Goal: Information Seeking & Learning: Learn about a topic

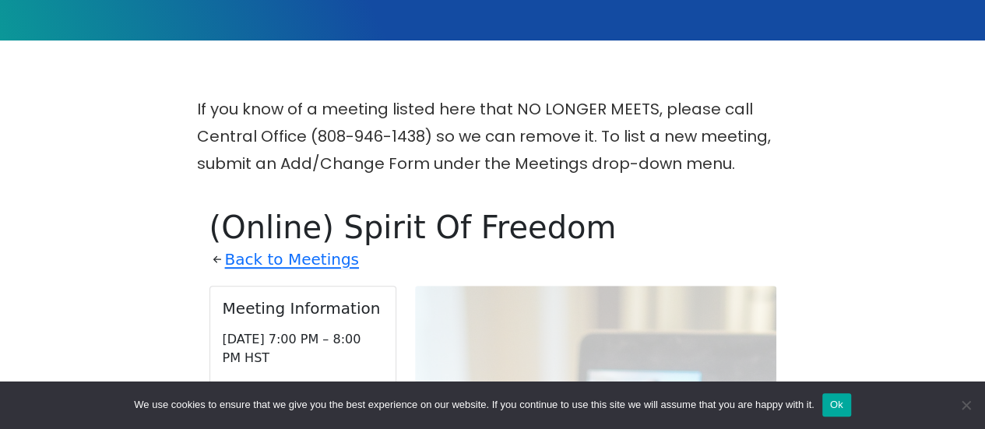
scroll to position [223, 0]
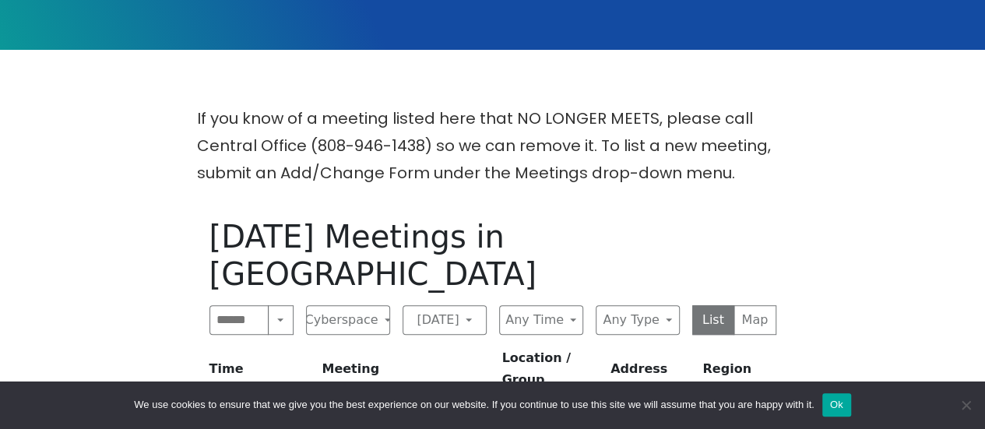
scroll to position [389, 0]
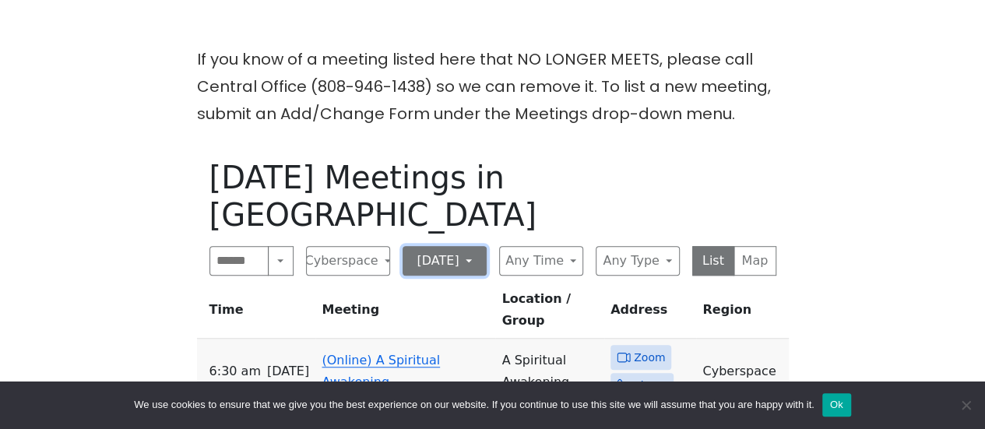
click at [454, 246] on button "Sunday" at bounding box center [444, 261] width 84 height 30
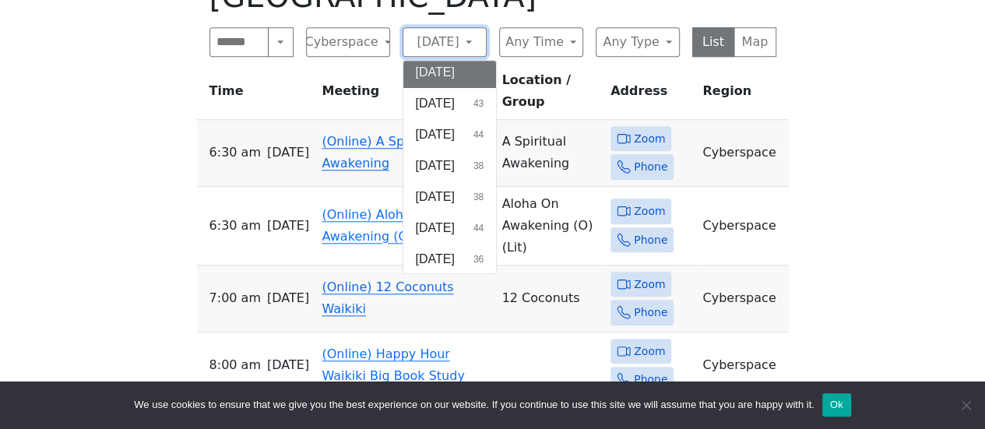
scroll to position [623, 0]
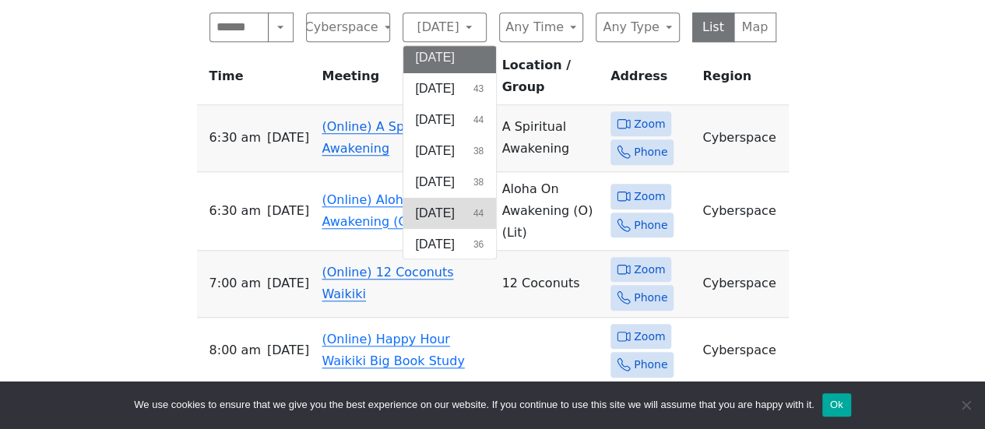
click at [437, 204] on span "Friday" at bounding box center [435, 213] width 39 height 19
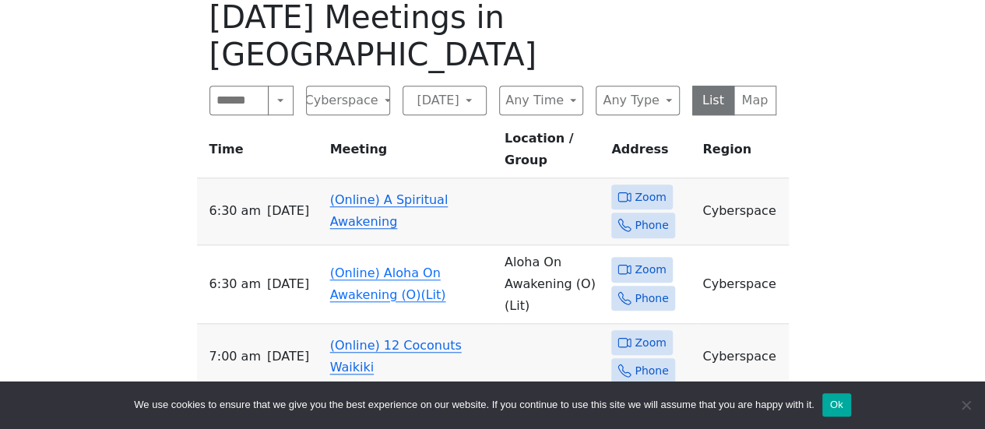
scroll to position [467, 0]
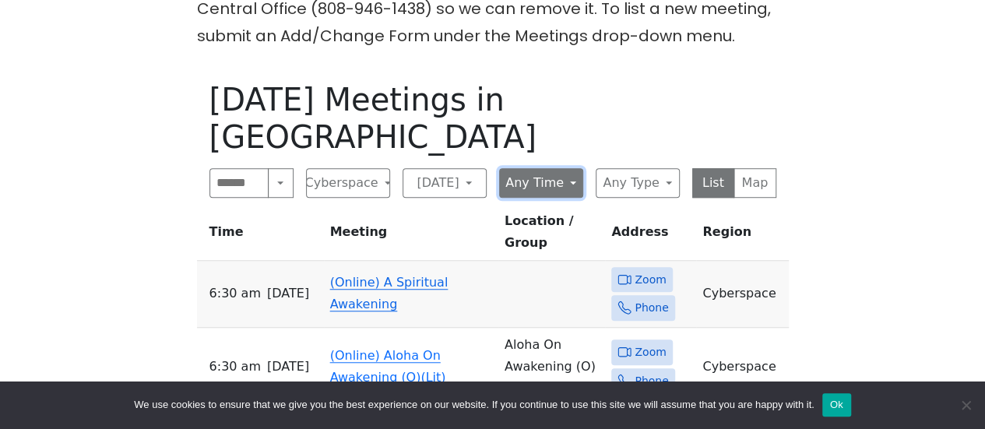
click at [573, 168] on button "Any Time" at bounding box center [541, 183] width 84 height 30
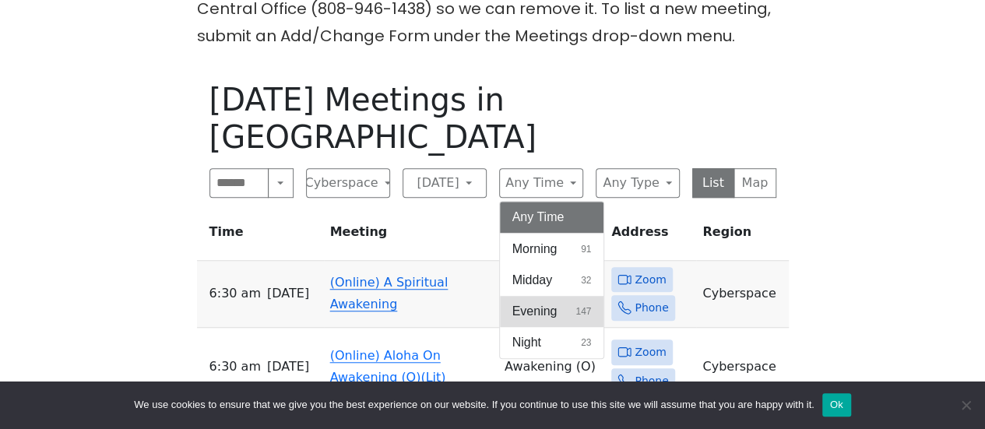
click at [566, 296] on button "Evening 147" at bounding box center [552, 311] width 104 height 31
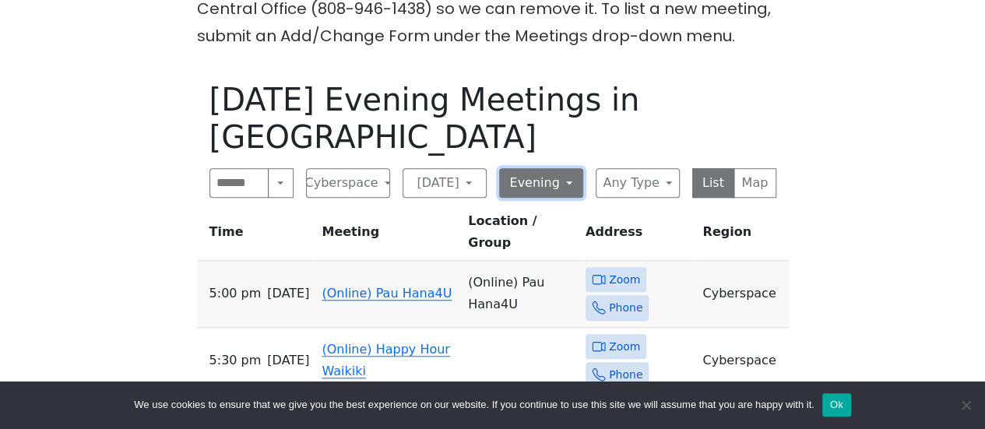
click at [556, 168] on button "Evening" at bounding box center [541, 183] width 84 height 30
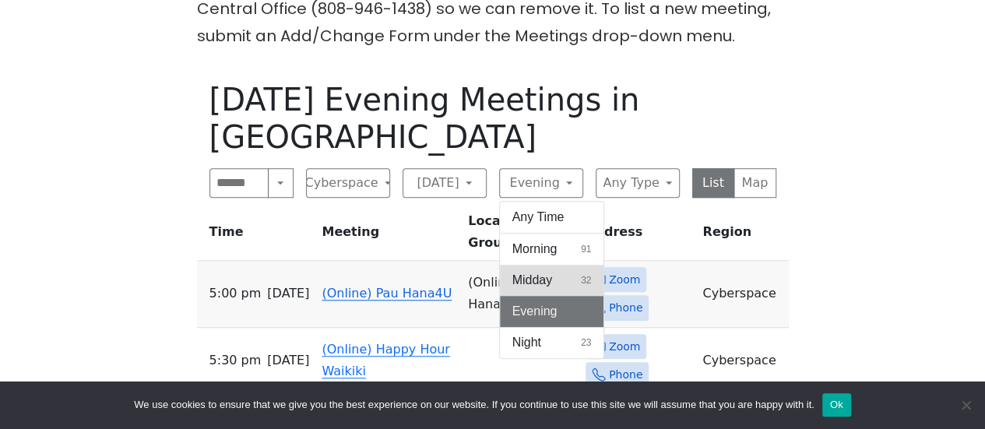
click at [549, 271] on span "Midday" at bounding box center [532, 280] width 40 height 19
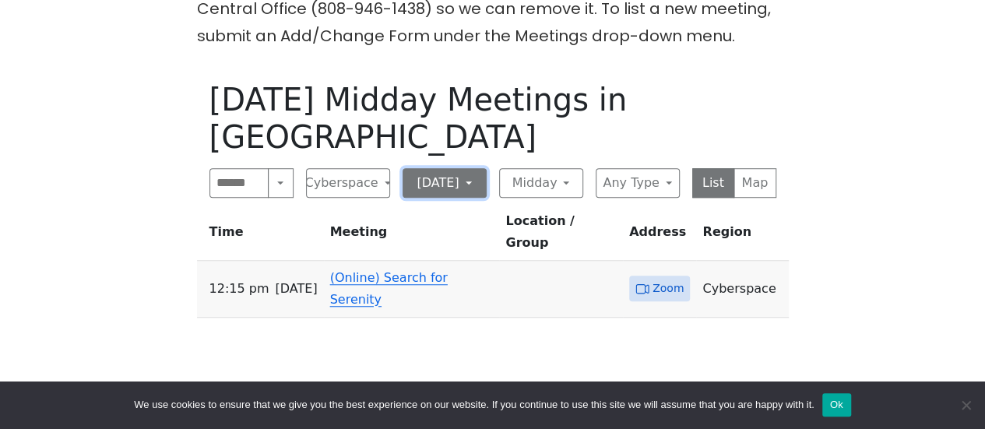
click at [453, 168] on button "Friday" at bounding box center [444, 183] width 84 height 30
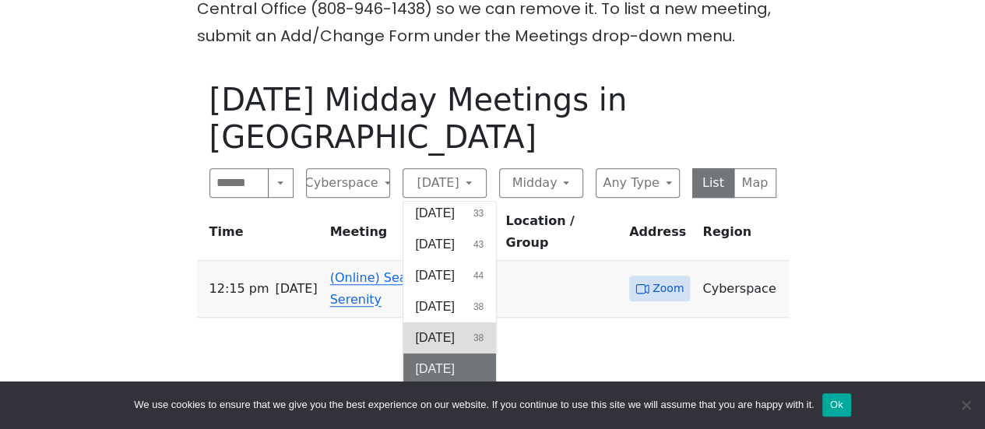
click at [452, 322] on button "Thursday 38" at bounding box center [449, 337] width 93 height 31
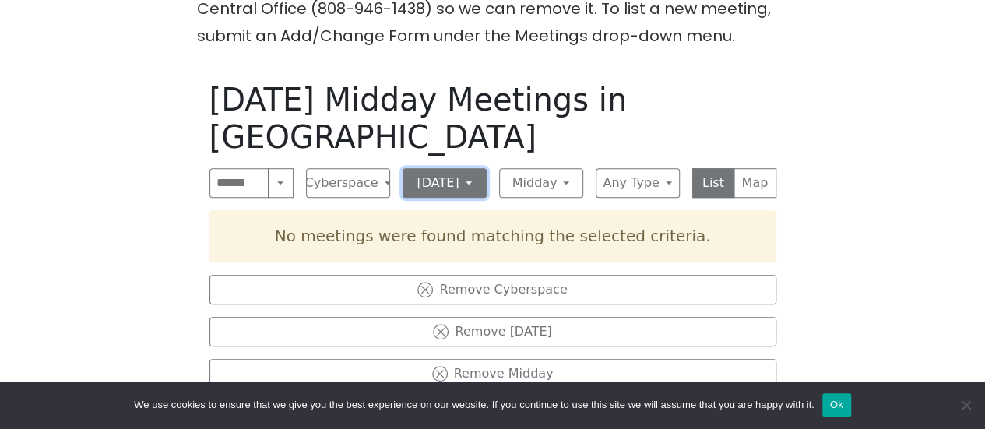
click at [464, 168] on button "Thursday" at bounding box center [444, 183] width 84 height 30
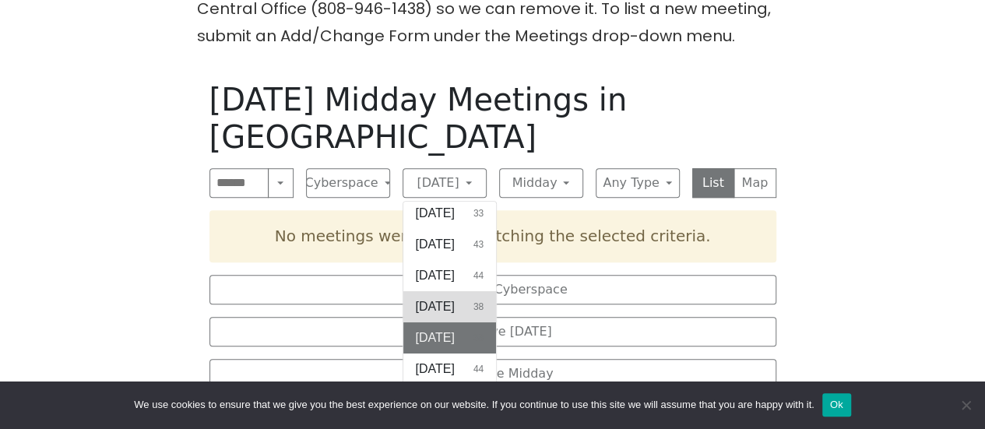
click at [452, 291] on button "Wednesday 38" at bounding box center [449, 306] width 93 height 31
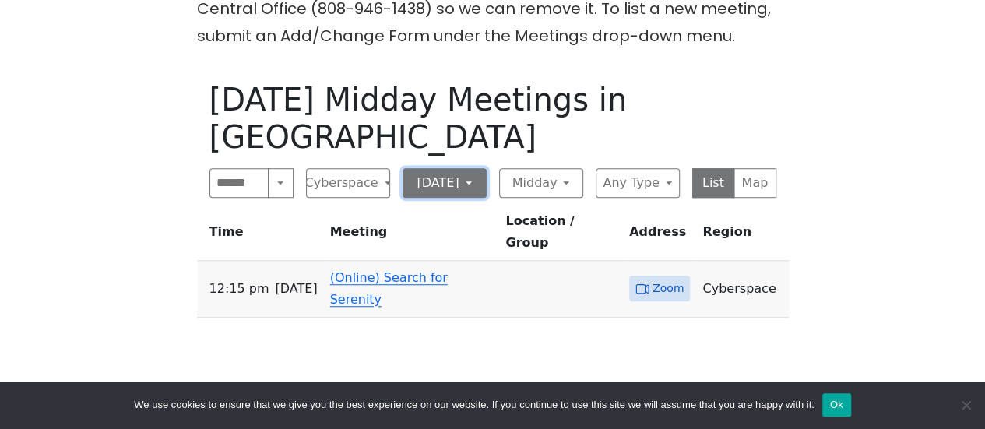
click at [476, 182] on button "Wednesday" at bounding box center [444, 183] width 84 height 30
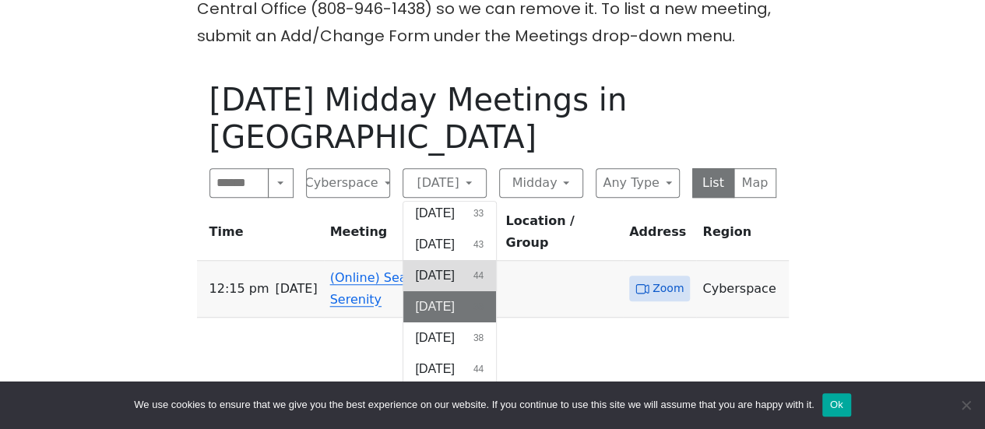
click at [455, 266] on span "Tuesday" at bounding box center [435, 275] width 39 height 19
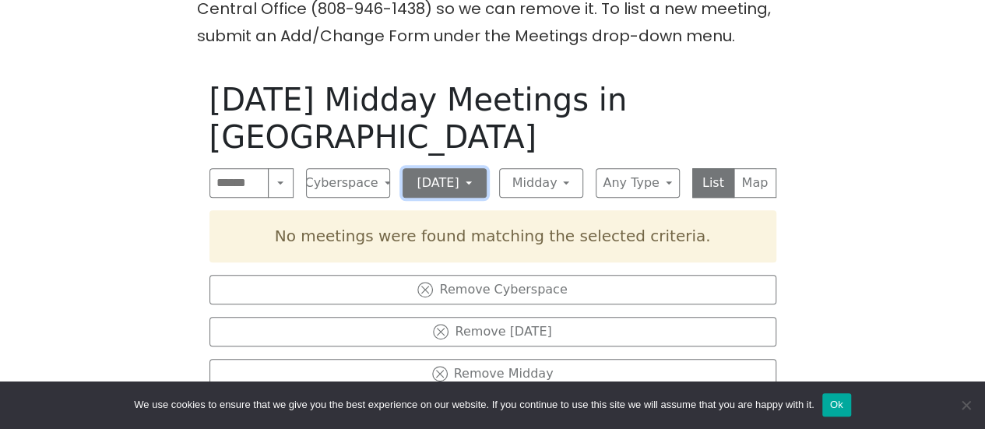
click at [467, 168] on button "Tuesday" at bounding box center [444, 183] width 84 height 30
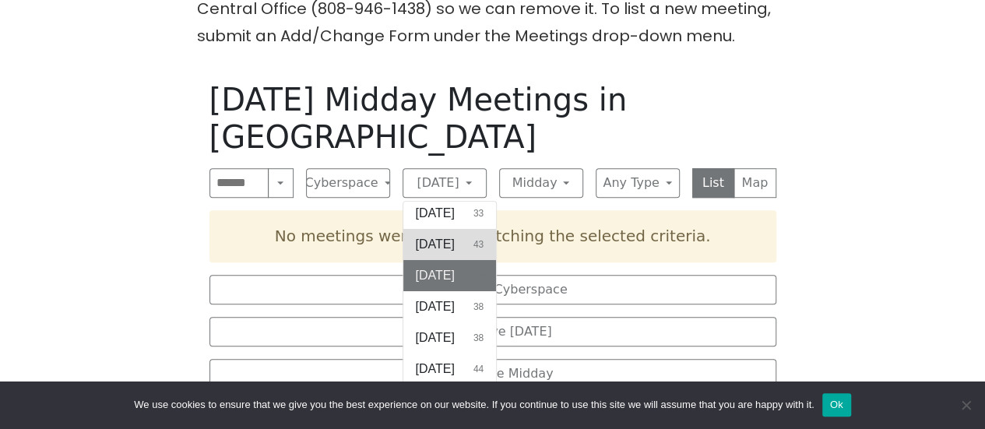
click at [465, 229] on button "Monday 43" at bounding box center [449, 244] width 93 height 31
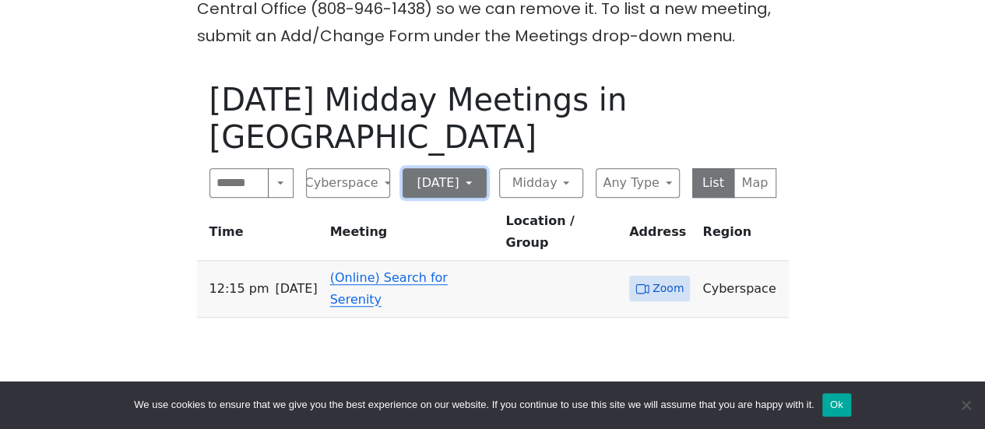
click at [476, 168] on button "Monday" at bounding box center [444, 183] width 84 height 30
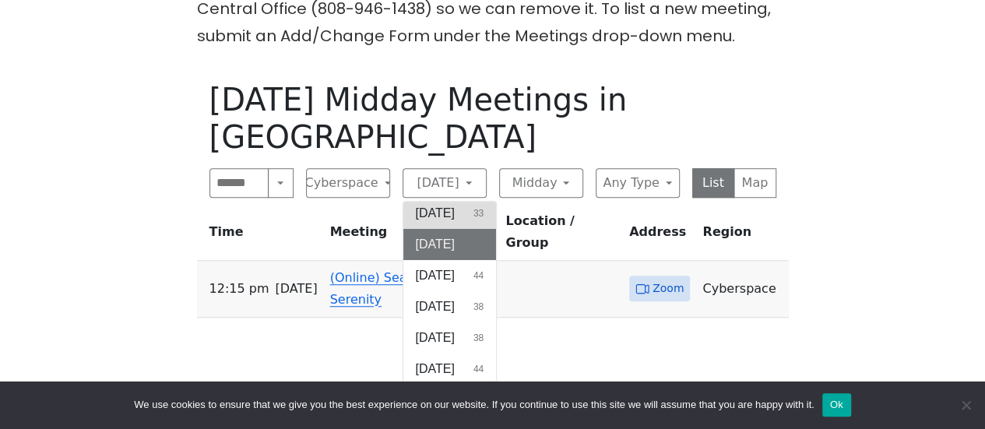
click at [474, 198] on button "Sunday 33" at bounding box center [449, 213] width 93 height 31
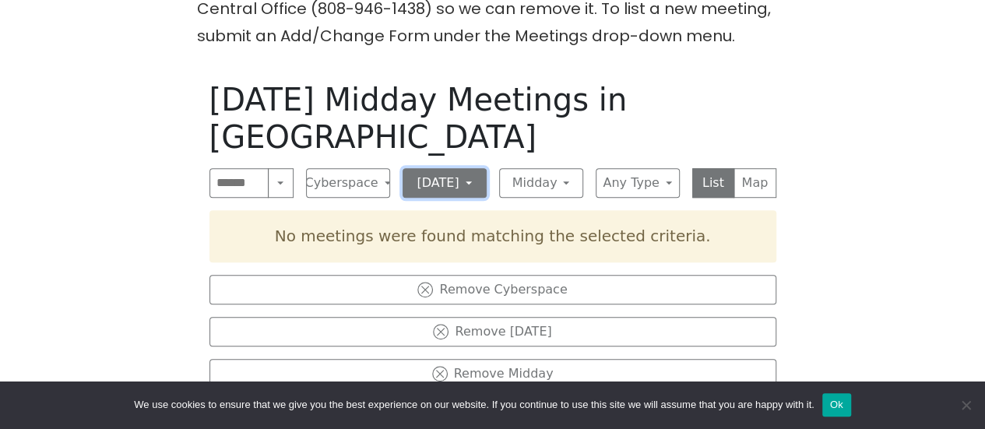
click at [479, 168] on button "Sunday" at bounding box center [444, 183] width 84 height 30
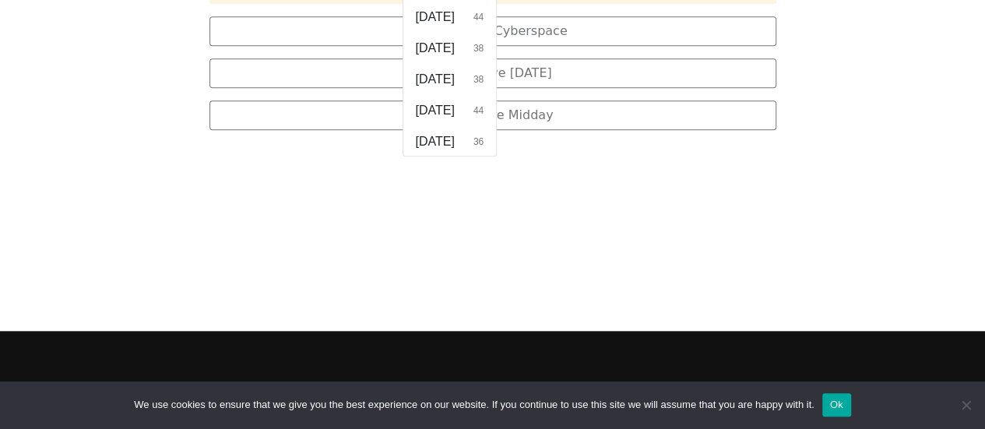
scroll to position [623, 0]
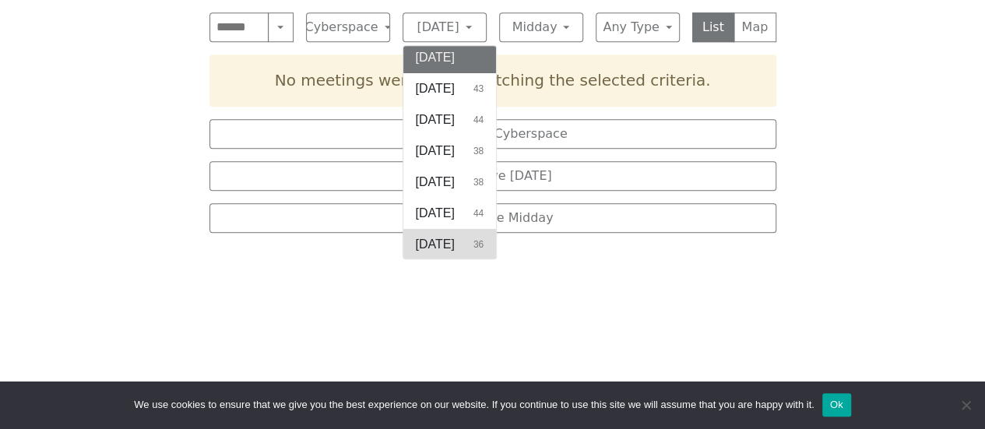
click at [455, 235] on span "Saturday" at bounding box center [435, 244] width 39 height 19
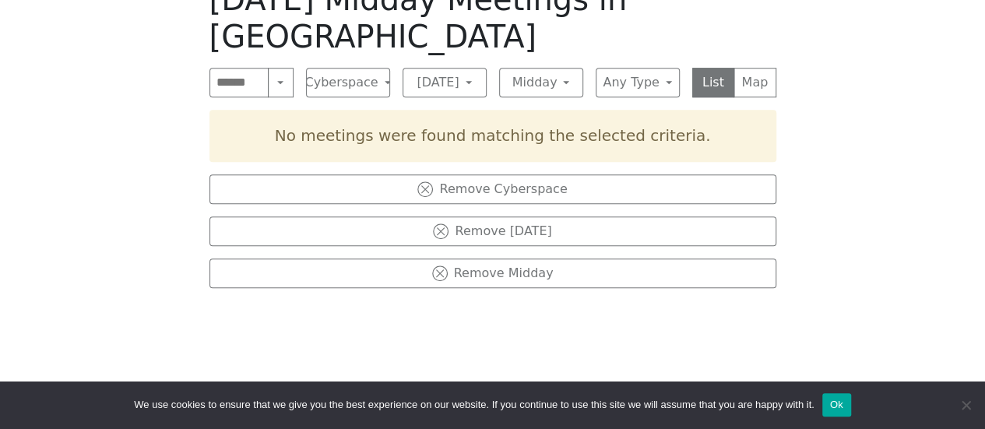
scroll to position [545, 0]
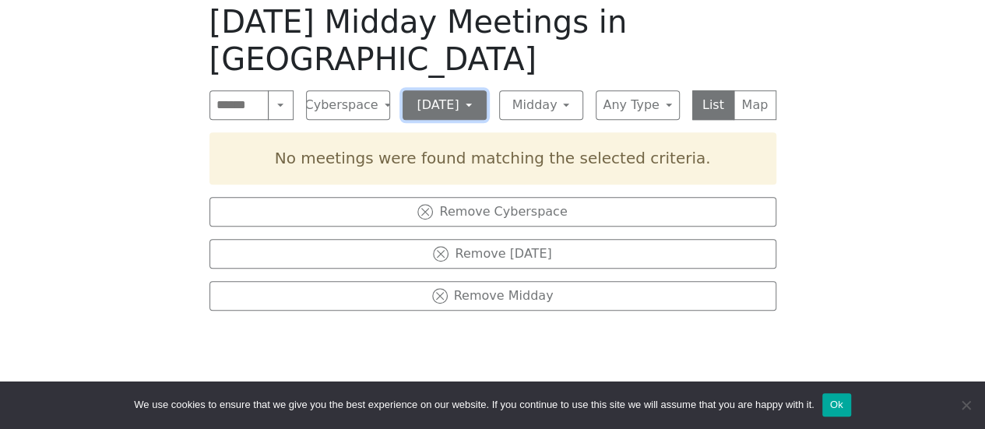
click at [461, 90] on button "Saturday" at bounding box center [444, 105] width 84 height 30
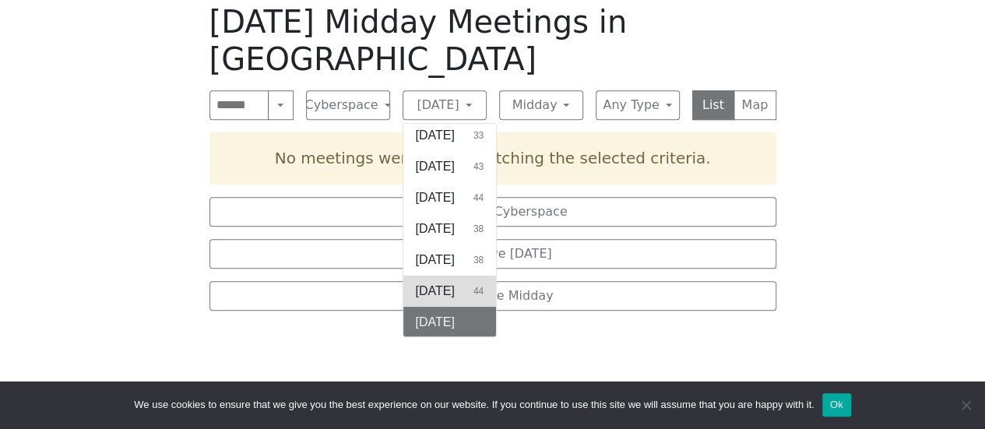
click at [462, 276] on button "Friday 44" at bounding box center [449, 291] width 93 height 31
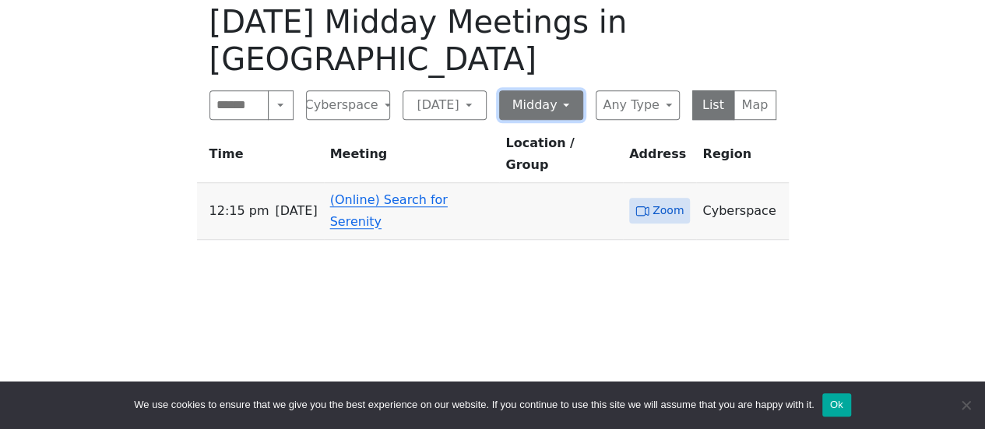
click at [565, 90] on button "Midday" at bounding box center [541, 105] width 84 height 30
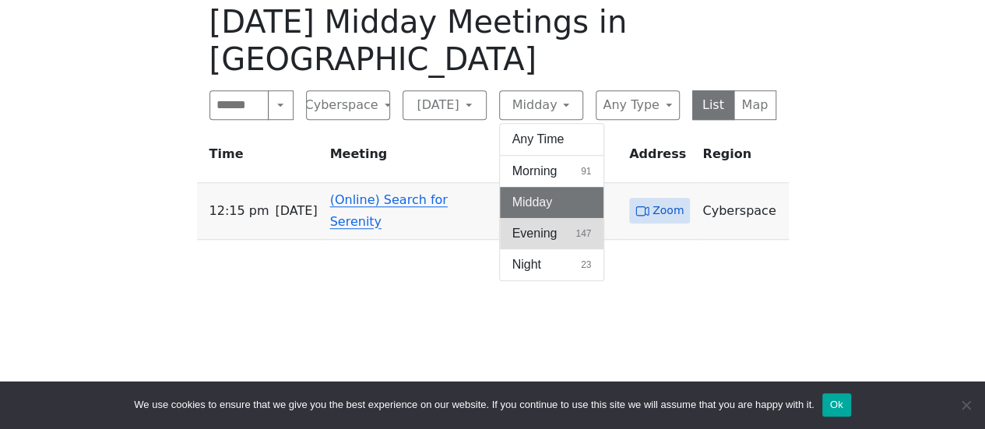
click at [545, 218] on button "Evening 147" at bounding box center [552, 233] width 104 height 31
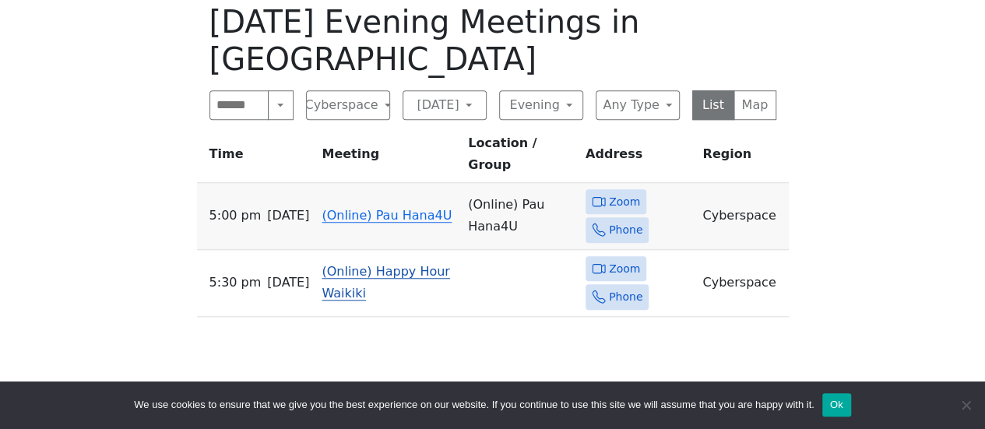
click at [330, 264] on link "(Online) Happy Hour Waikiki" at bounding box center [385, 282] width 128 height 37
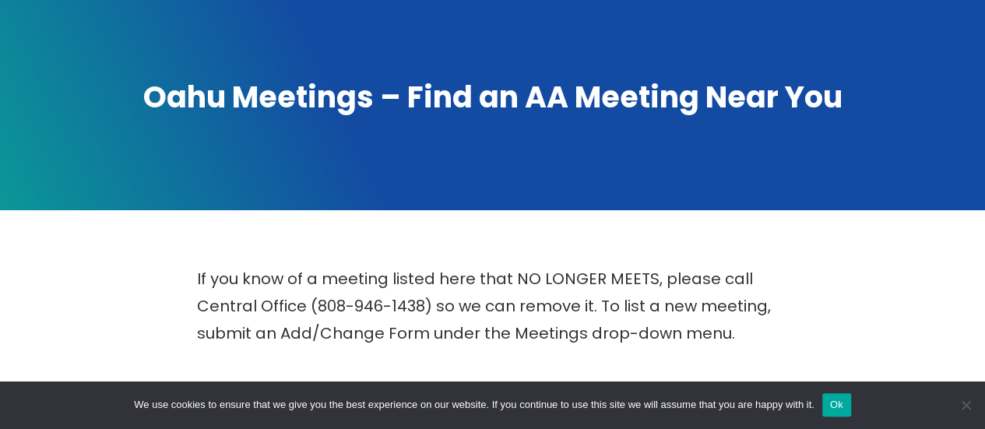
scroll to position [68, 0]
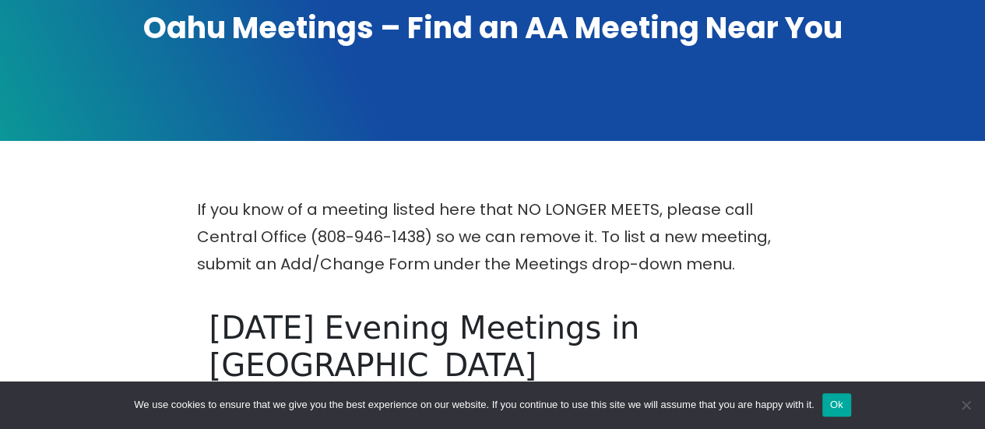
scroll to position [467, 0]
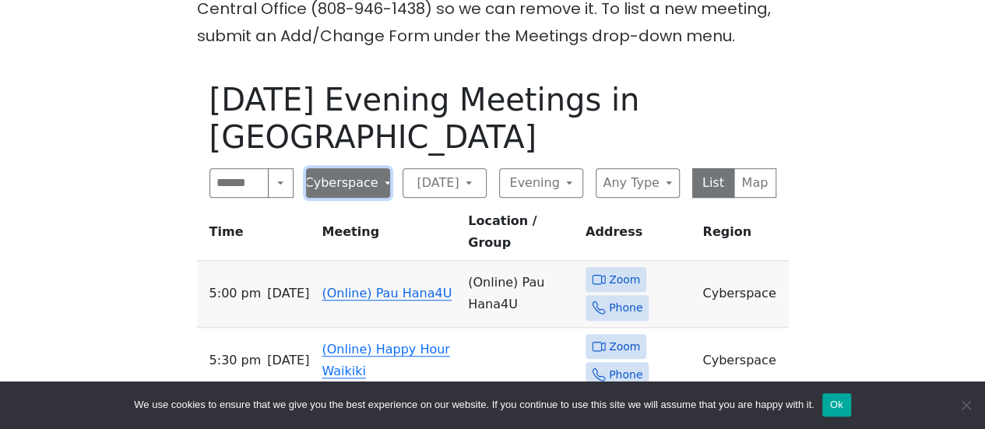
click at [350, 168] on button "Cyberspace" at bounding box center [348, 183] width 84 height 30
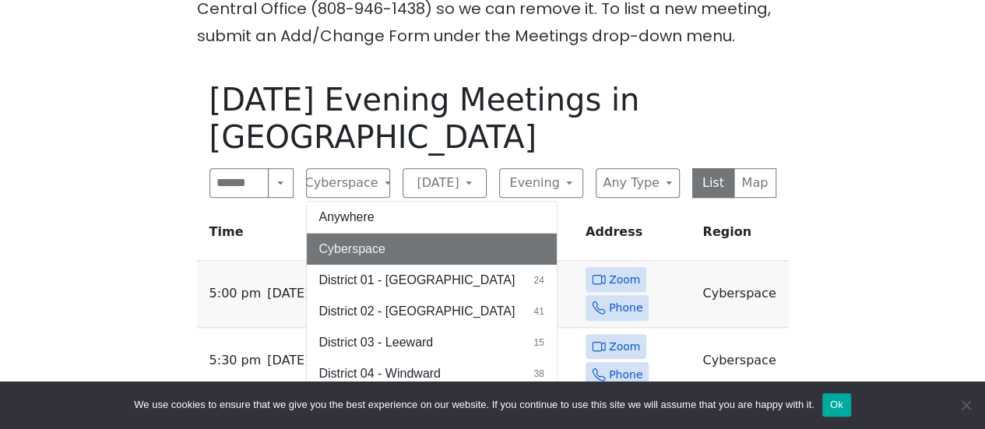
click at [371, 240] on span "Cyberspace" at bounding box center [352, 249] width 66 height 19
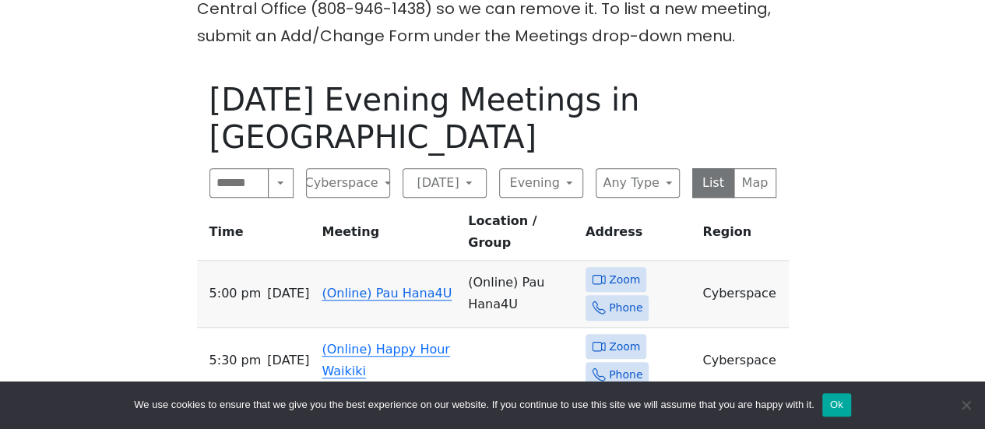
click at [336, 286] on link "(Online) Pau Hana4U" at bounding box center [386, 293] width 130 height 15
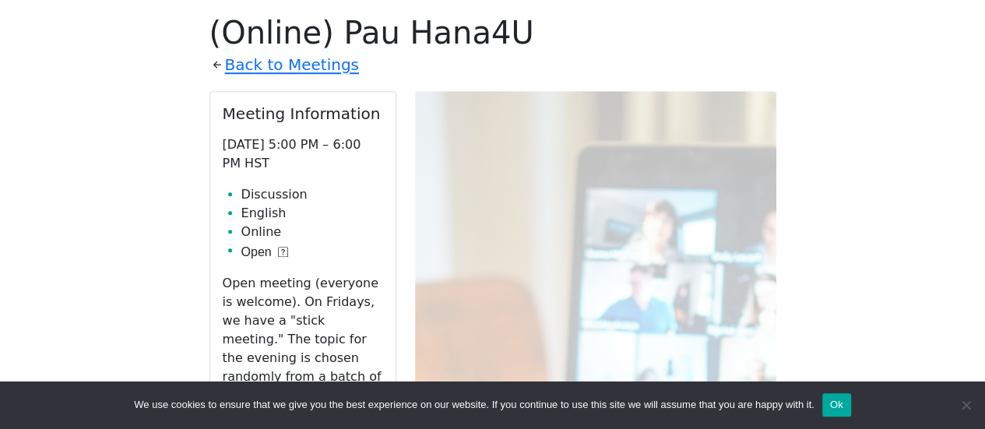
scroll to position [535, 0]
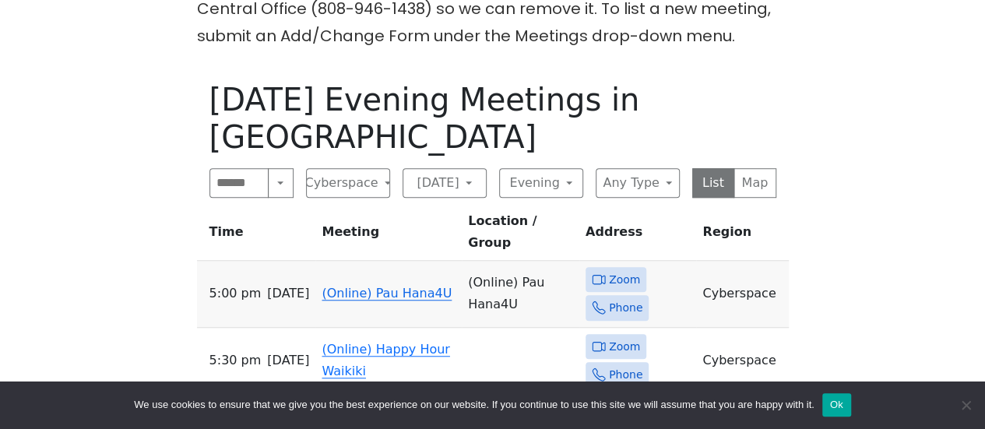
click at [339, 286] on link "(Online) Pau Hana4U" at bounding box center [386, 293] width 130 height 15
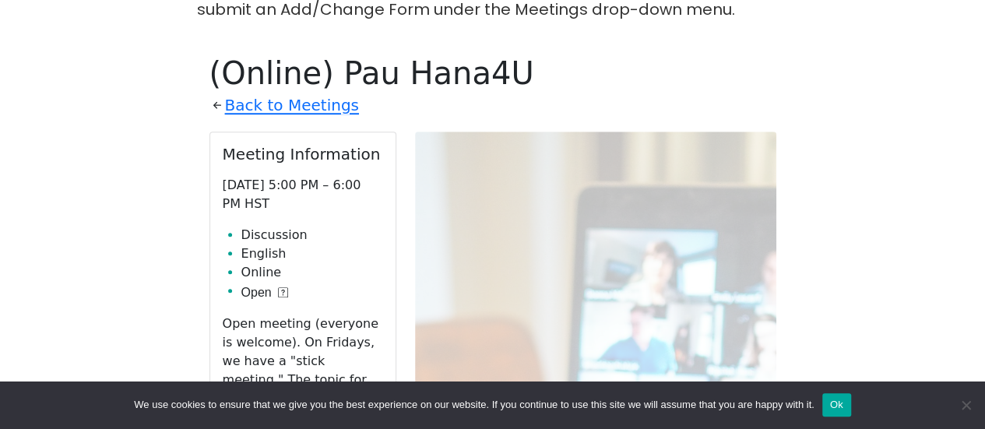
scroll to position [457, 0]
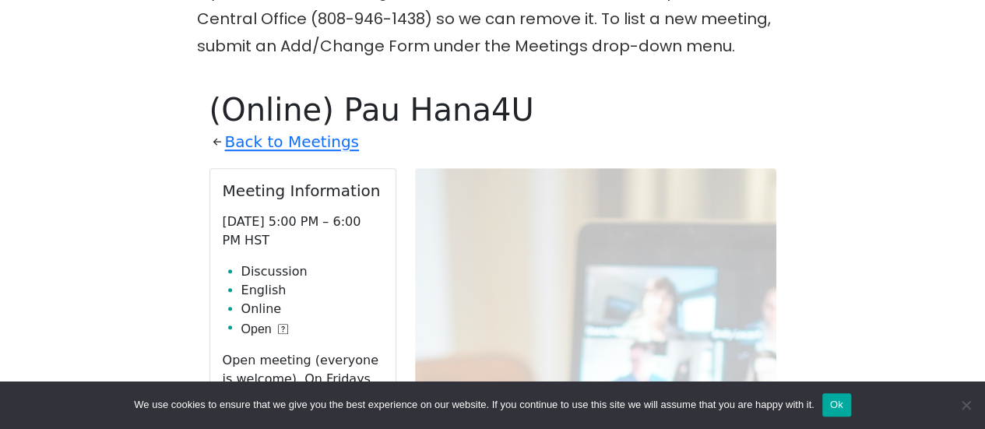
scroll to position [467, 0]
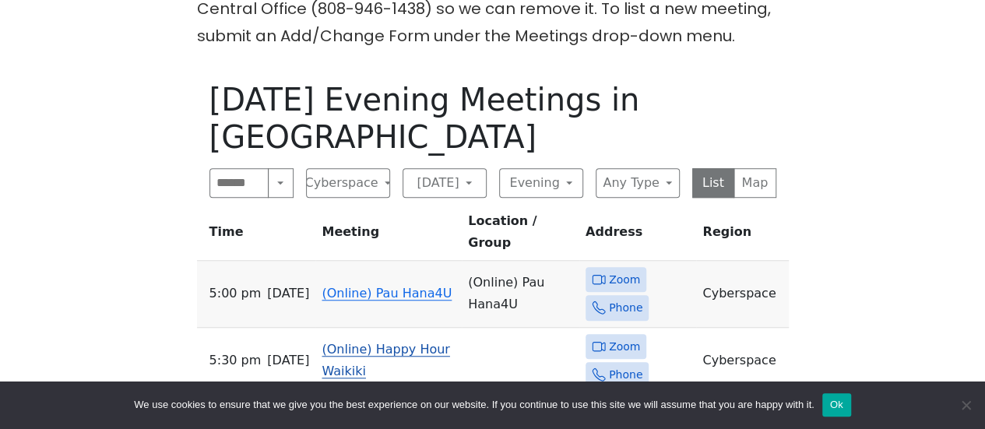
click at [370, 342] on link "(Online) Happy Hour Waikiki" at bounding box center [385, 360] width 128 height 37
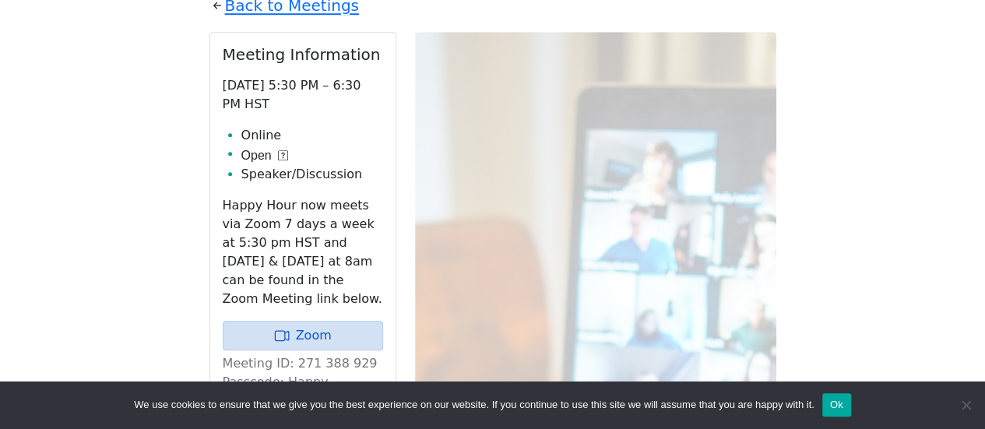
scroll to position [613, 0]
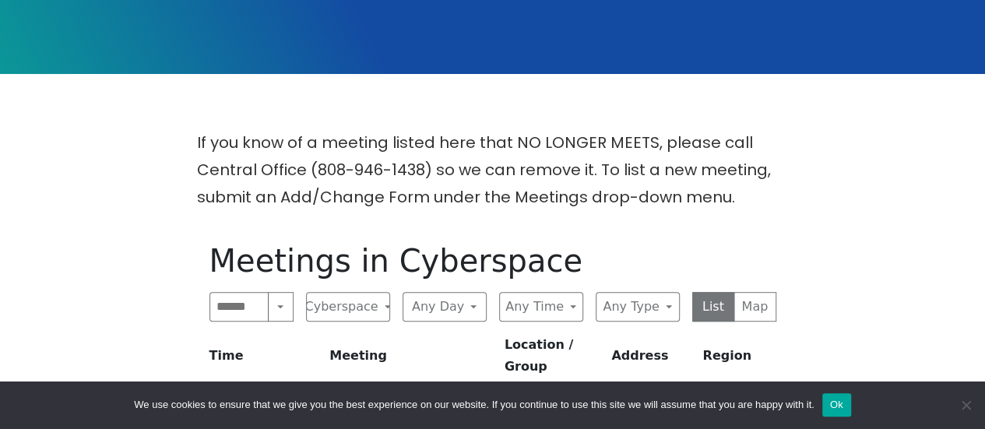
scroll to position [467, 0]
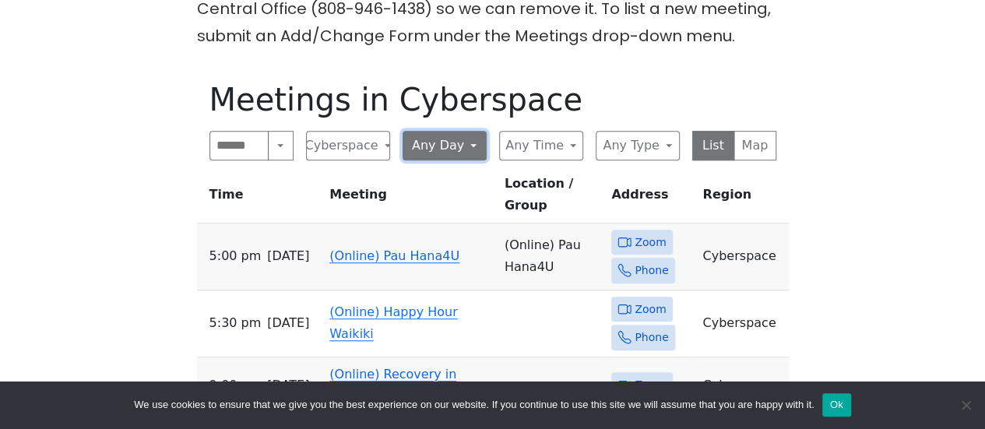
click at [437, 144] on button "Any Day" at bounding box center [444, 146] width 84 height 30
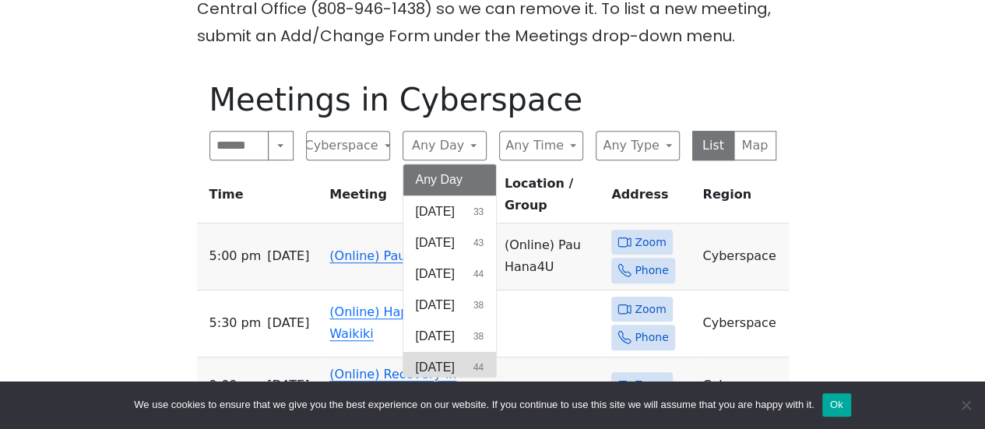
click at [453, 363] on button "Friday 44" at bounding box center [449, 367] width 93 height 31
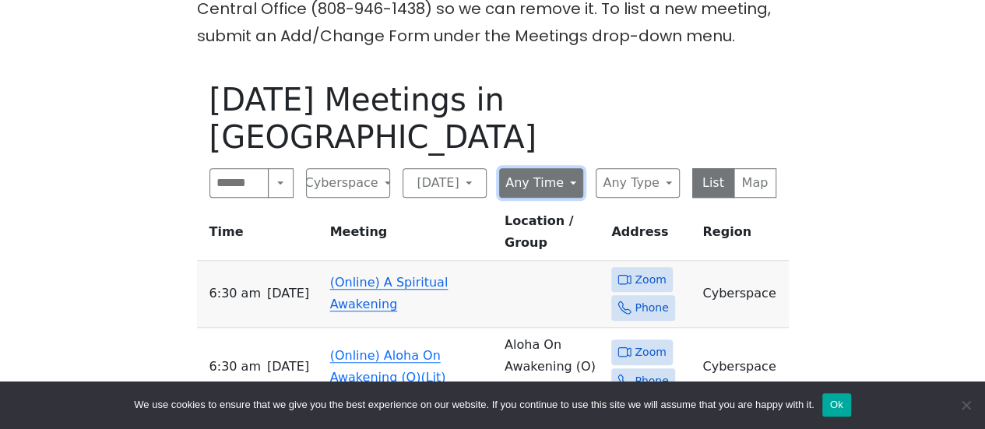
click at [526, 168] on button "Any Time" at bounding box center [541, 183] width 84 height 30
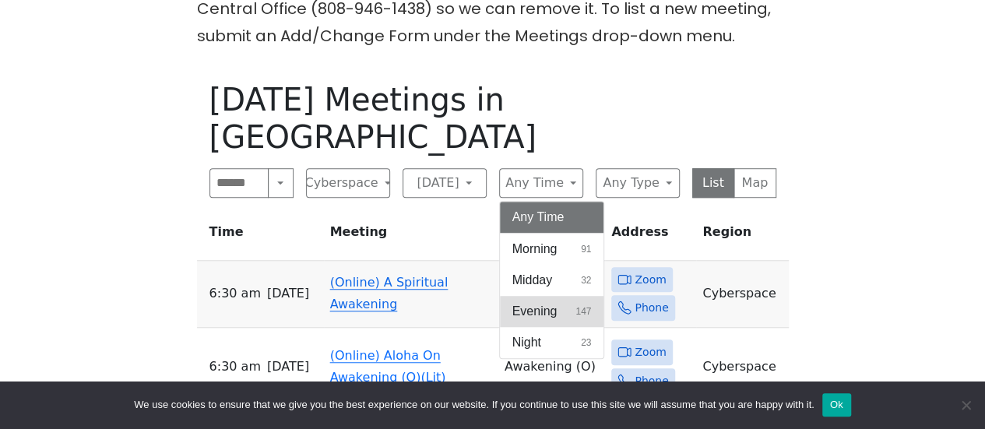
click at [546, 302] on span "Evening" at bounding box center [534, 311] width 45 height 19
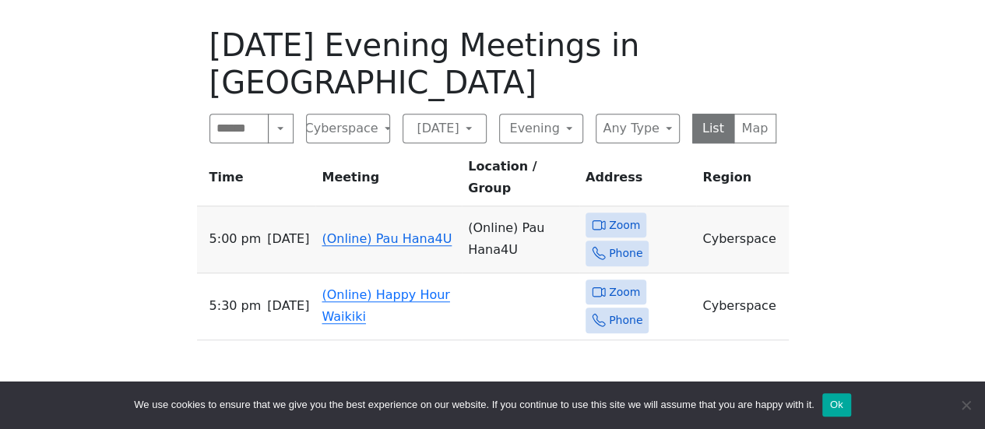
scroll to position [545, 0]
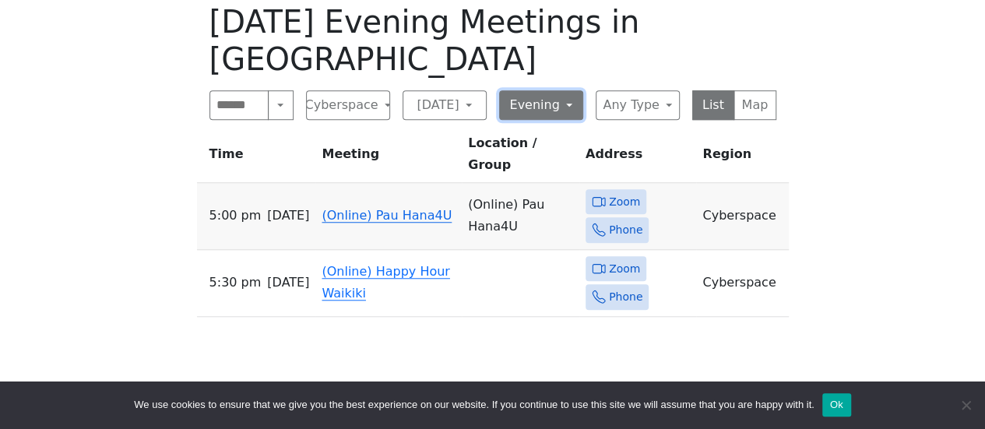
click at [539, 90] on button "Evening" at bounding box center [541, 105] width 84 height 30
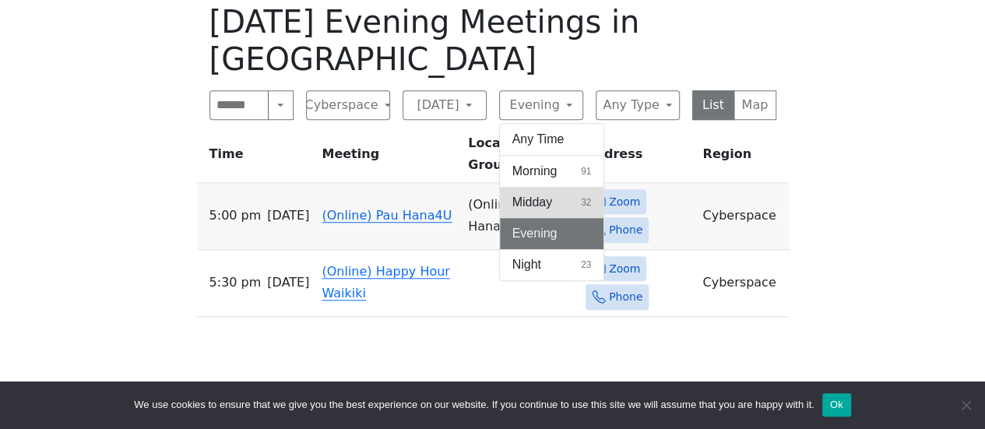
click at [528, 193] on span "Midday" at bounding box center [532, 202] width 40 height 19
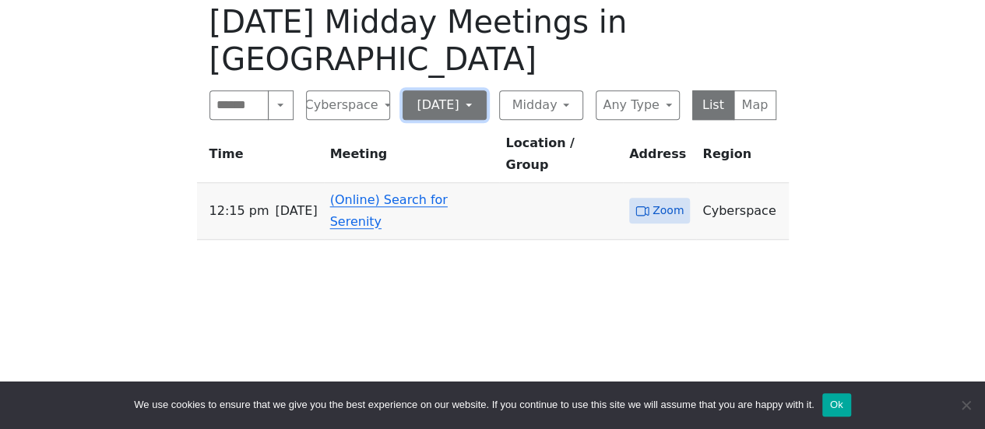
click at [453, 90] on button "Friday" at bounding box center [444, 105] width 84 height 30
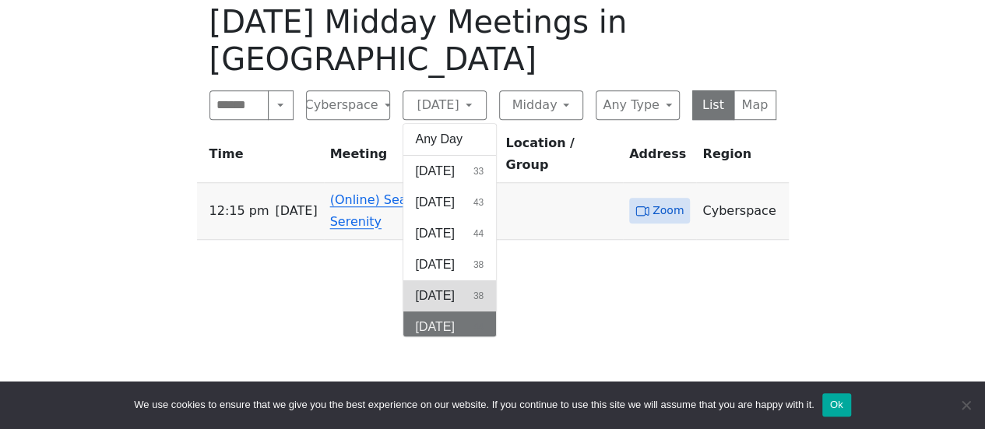
click at [467, 280] on button "Thursday 38" at bounding box center [449, 295] width 93 height 31
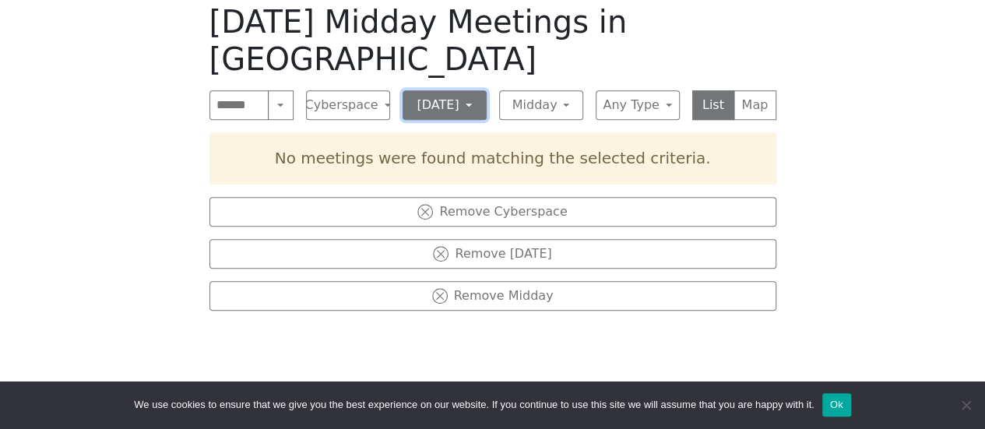
click at [467, 90] on button "Thursday" at bounding box center [444, 105] width 84 height 30
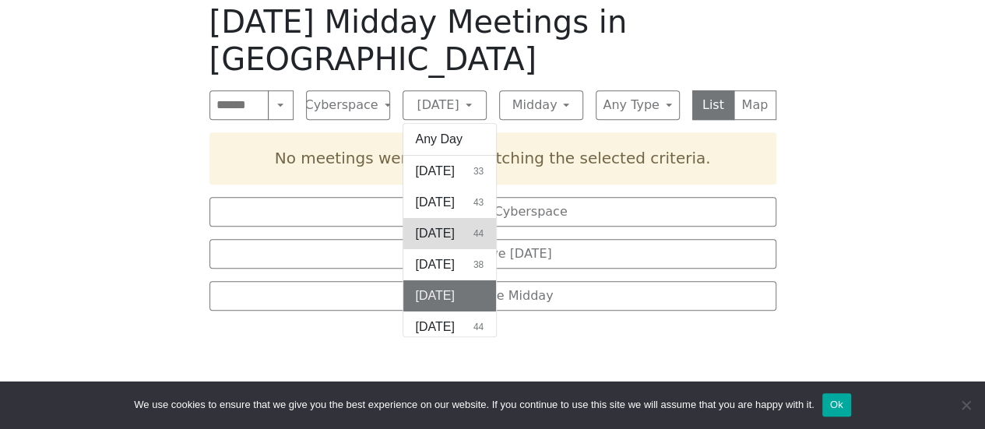
click at [452, 224] on span "Tuesday" at bounding box center [435, 233] width 39 height 19
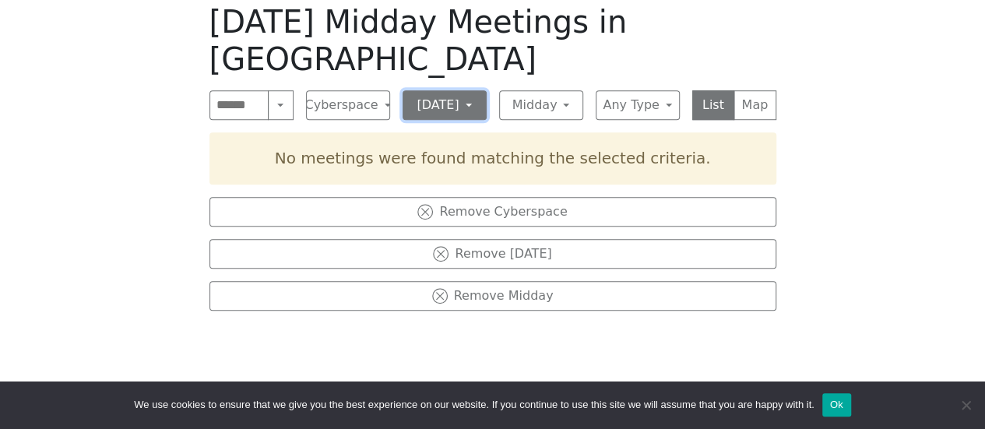
click at [458, 90] on button "Tuesday" at bounding box center [444, 105] width 84 height 30
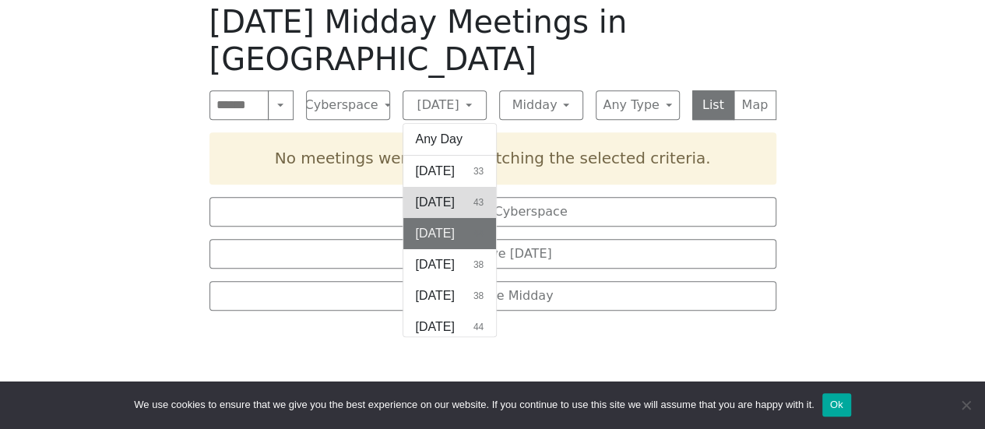
click at [450, 193] on span "Monday" at bounding box center [435, 202] width 39 height 19
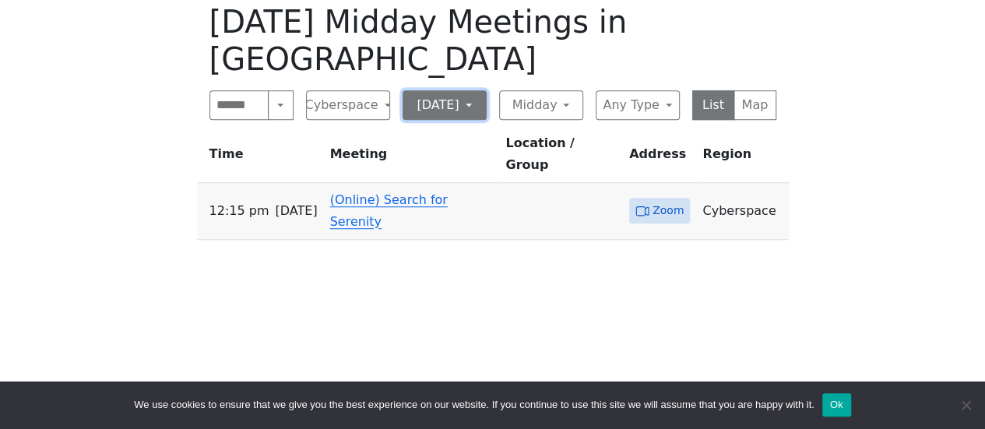
click at [453, 90] on button "Monday" at bounding box center [444, 105] width 84 height 30
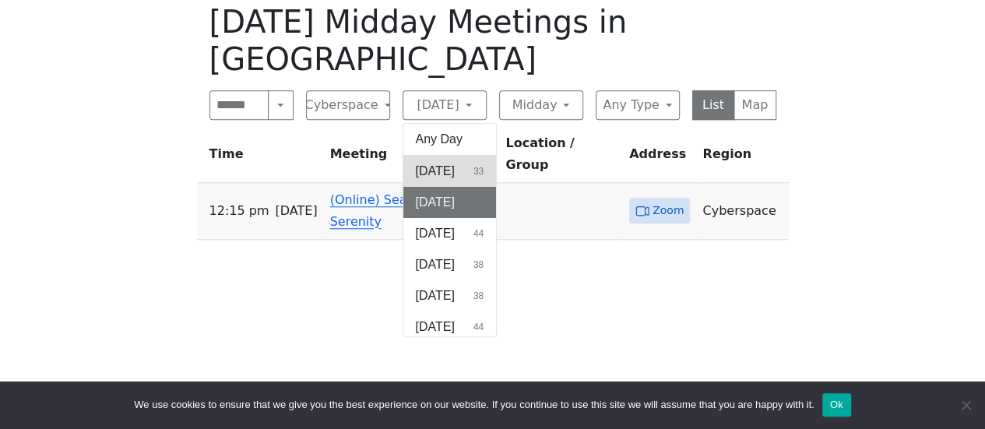
click at [455, 162] on span "Sunday" at bounding box center [435, 171] width 39 height 19
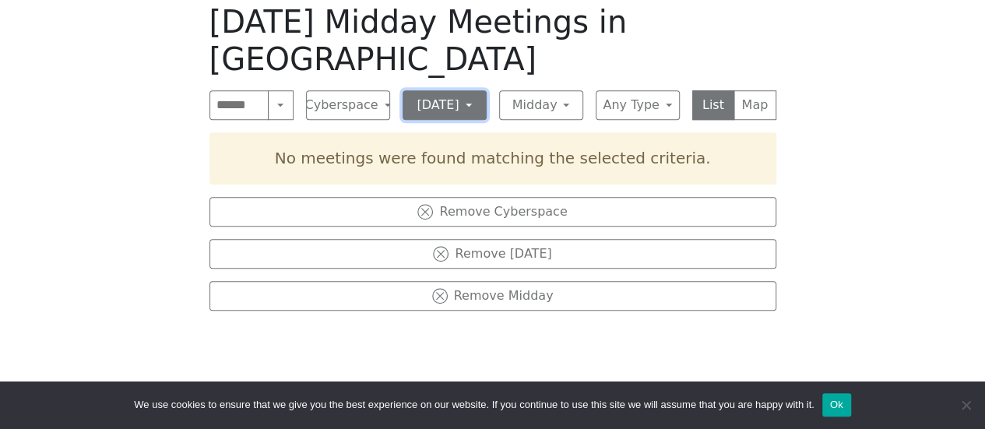
click at [449, 90] on button "Sunday" at bounding box center [444, 105] width 84 height 30
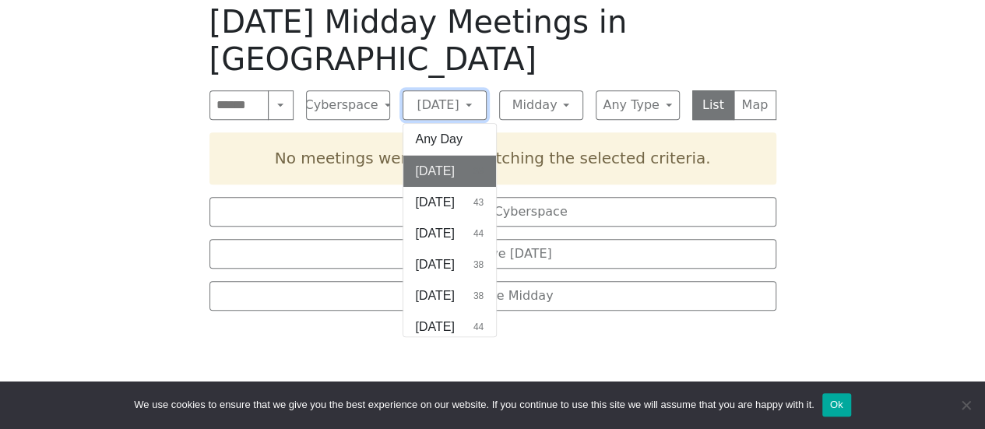
scroll to position [36, 0]
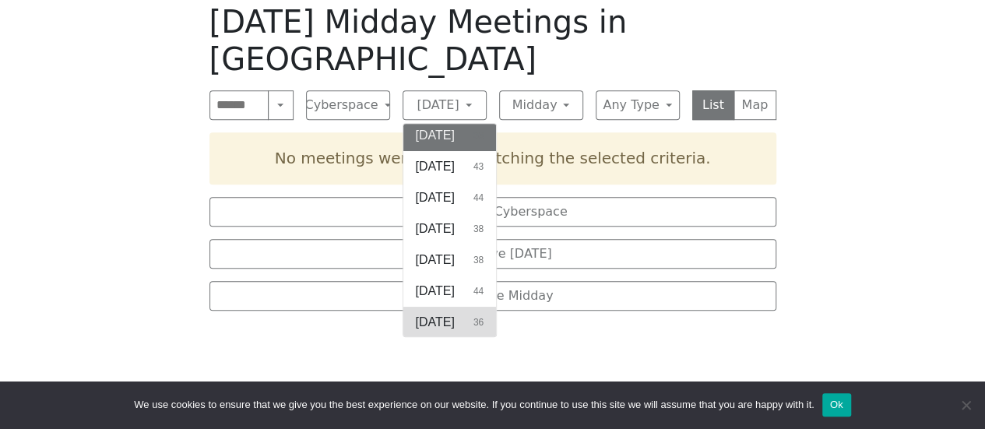
click at [437, 313] on span "Saturday" at bounding box center [435, 322] width 39 height 19
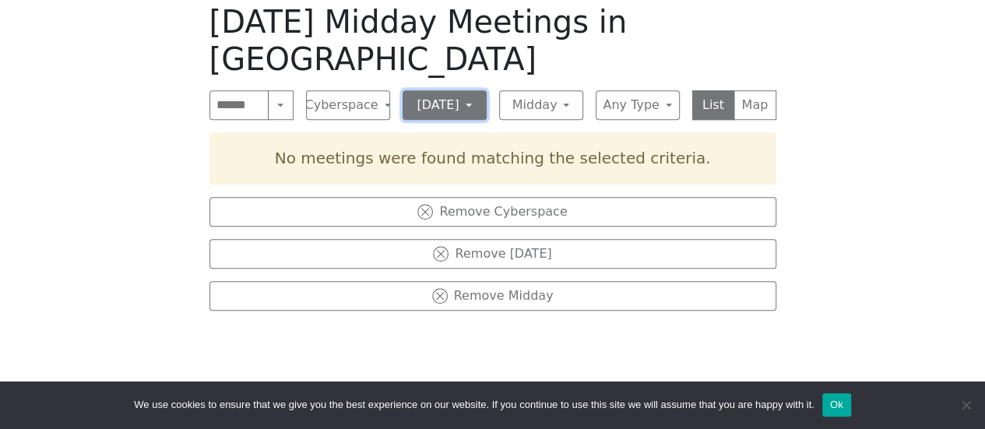
click at [466, 90] on button "Saturday" at bounding box center [444, 105] width 84 height 30
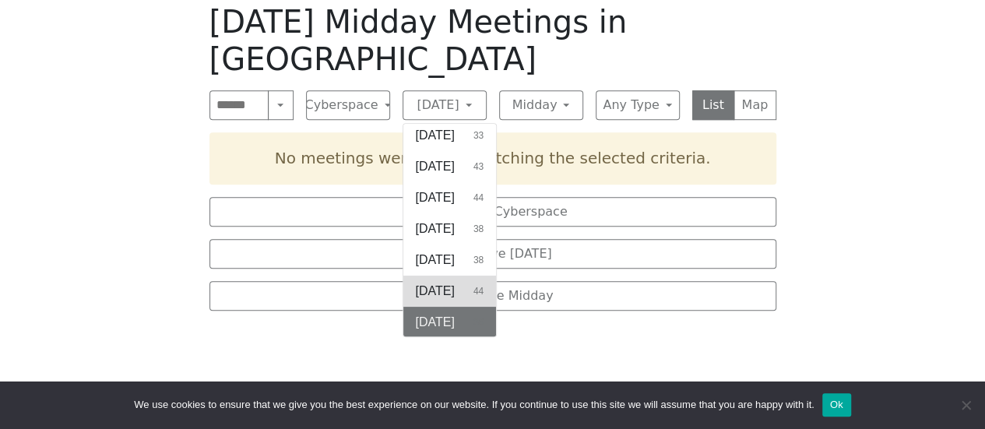
click at [444, 282] on span "Friday" at bounding box center [435, 291] width 39 height 19
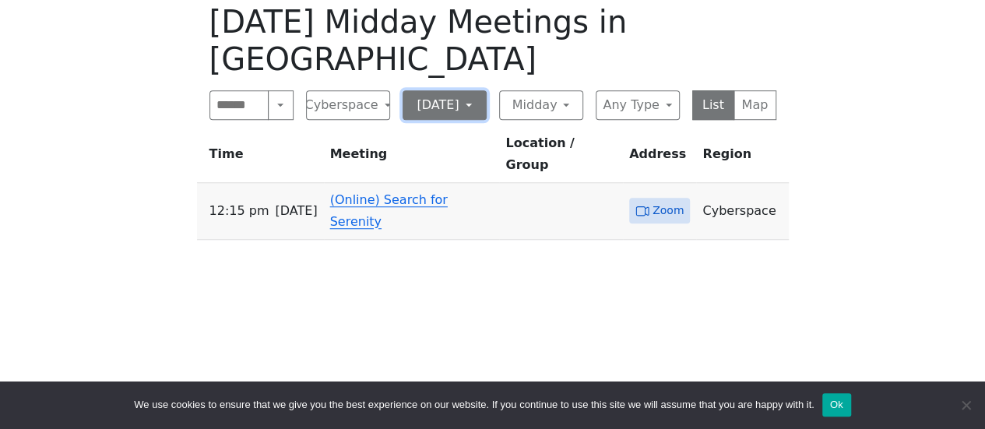
click at [470, 90] on button "Friday" at bounding box center [444, 105] width 84 height 30
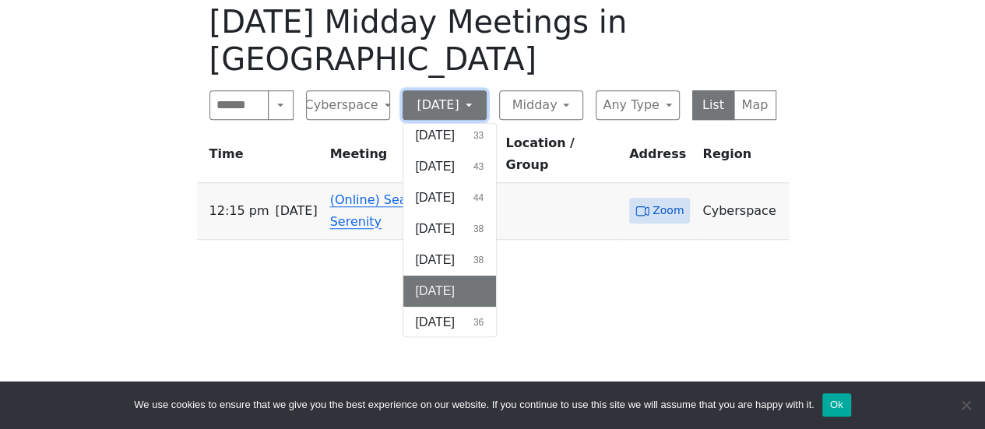
click at [470, 90] on button "Friday" at bounding box center [444, 105] width 84 height 30
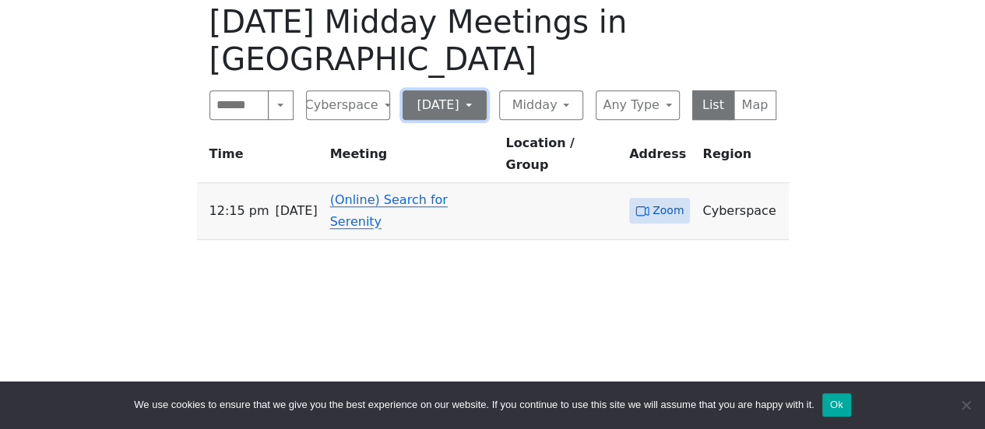
click at [459, 90] on button "Friday" at bounding box center [444, 105] width 84 height 30
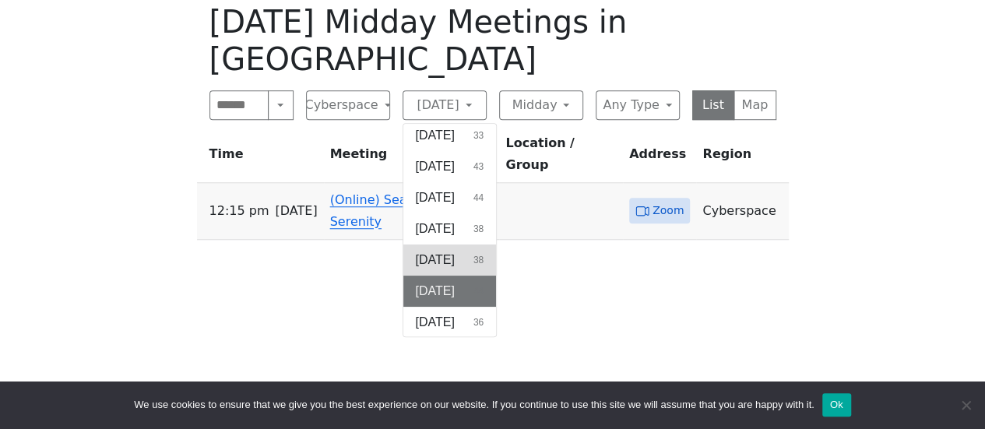
click at [451, 251] on span "Thursday" at bounding box center [435, 260] width 39 height 19
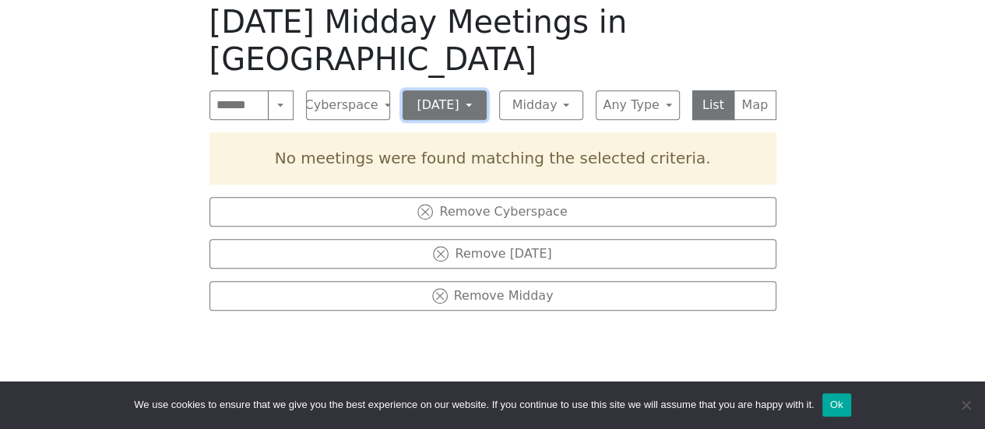
click at [479, 90] on button "Thursday" at bounding box center [444, 105] width 84 height 30
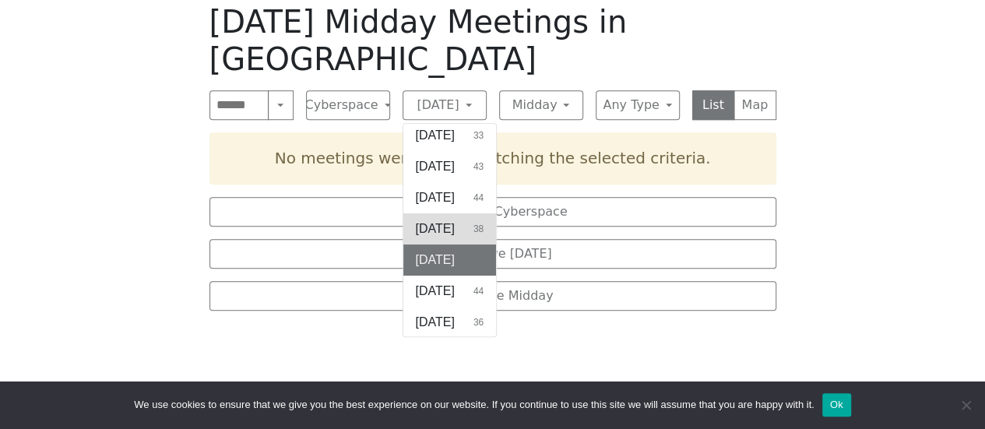
click at [446, 219] on span "Wednesday" at bounding box center [435, 228] width 39 height 19
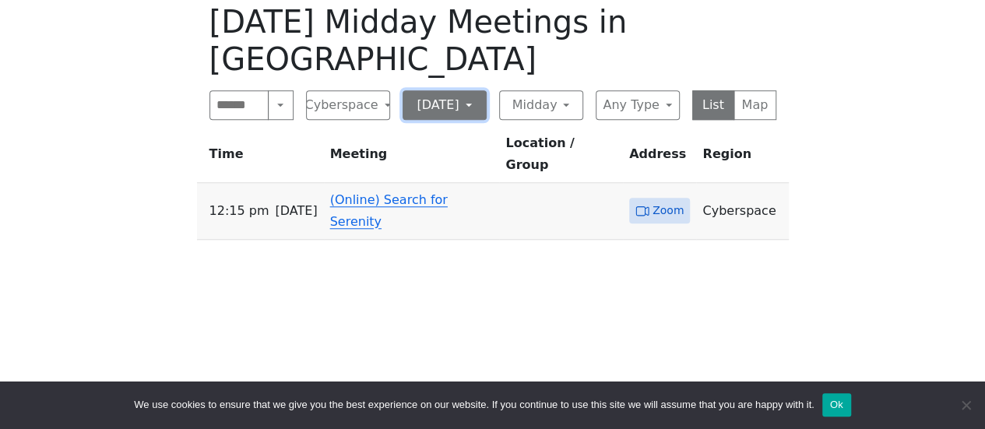
click at [467, 94] on button "Wednesday" at bounding box center [444, 105] width 84 height 30
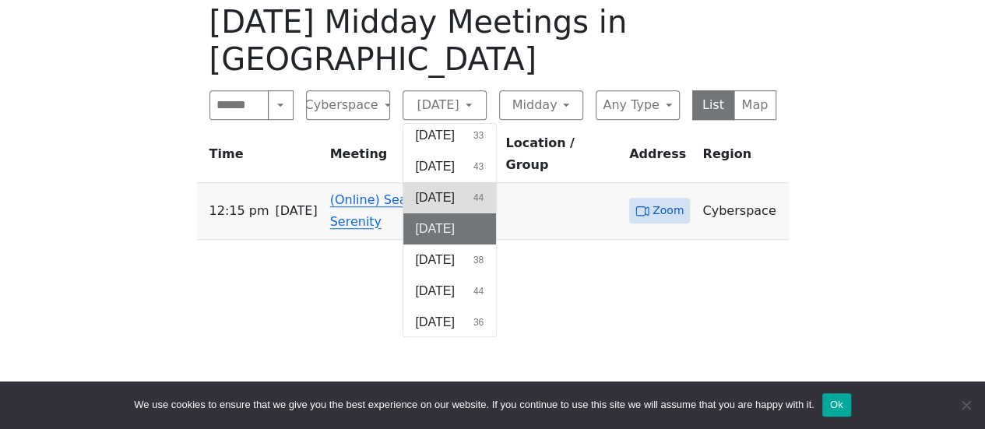
click at [436, 184] on button "Tuesday 44" at bounding box center [449, 197] width 93 height 31
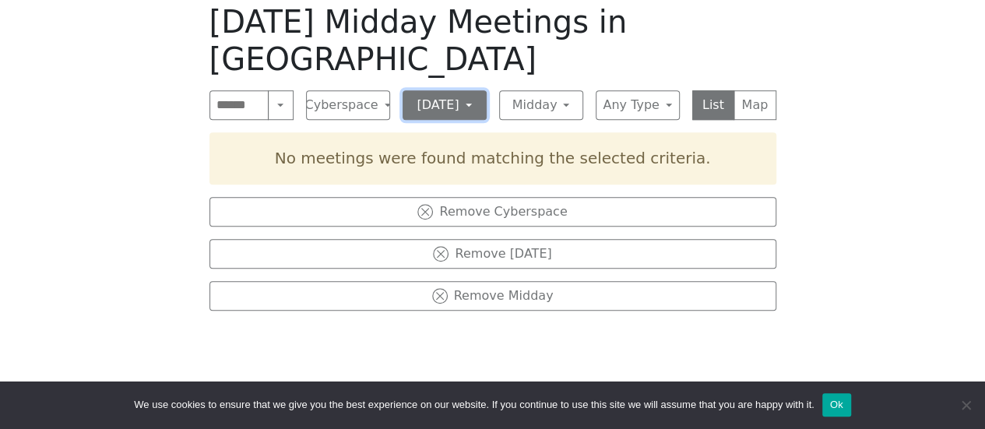
click at [470, 90] on button "Tuesday" at bounding box center [444, 105] width 84 height 30
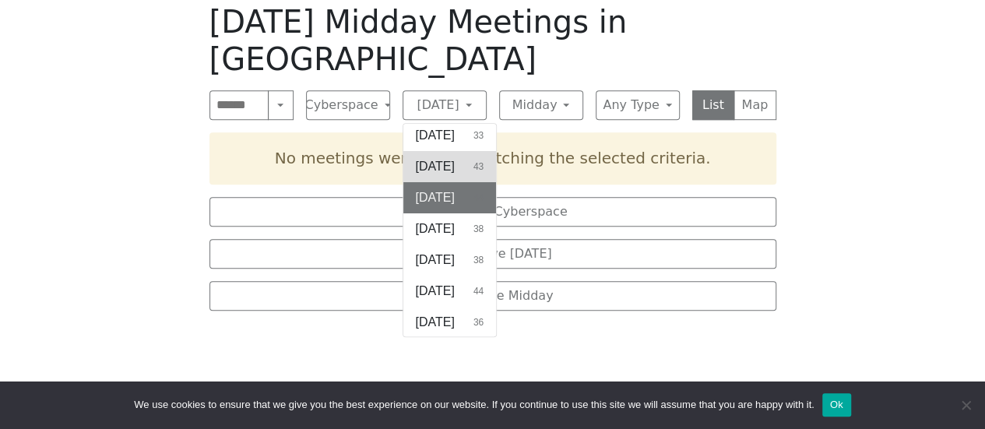
click at [452, 157] on span "Monday" at bounding box center [435, 166] width 39 height 19
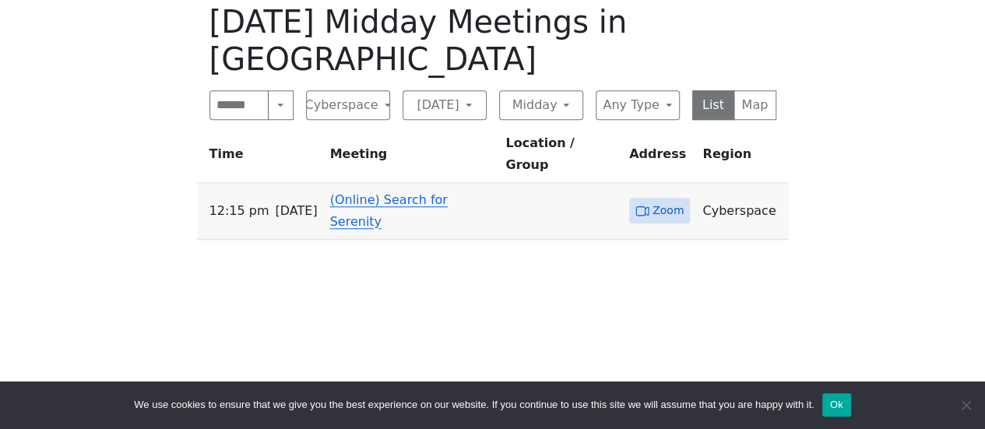
click at [434, 192] on link "(Online) Search for Serenity" at bounding box center [389, 210] width 118 height 37
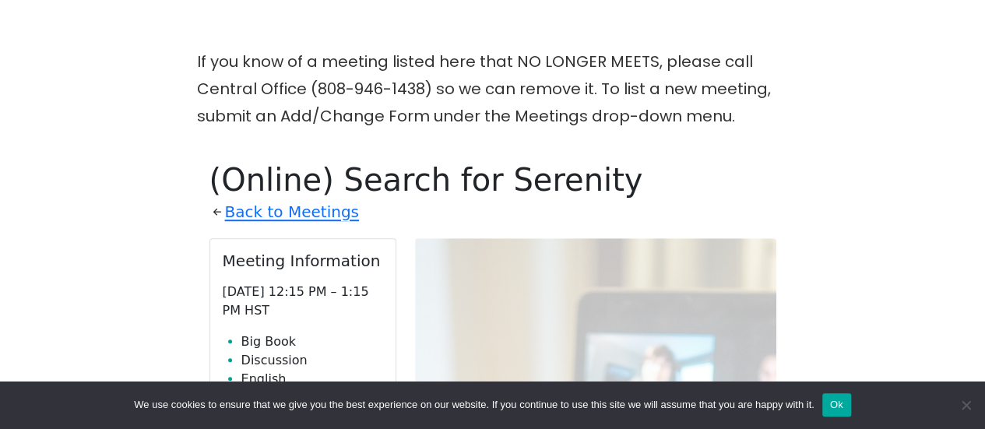
scroll to position [379, 0]
